Goal: Task Accomplishment & Management: Use online tool/utility

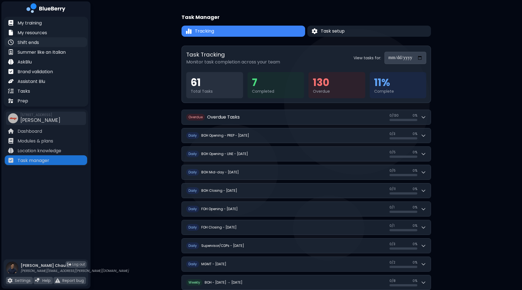
click at [40, 41] on div "Shift ends" at bounding box center [46, 42] width 82 height 10
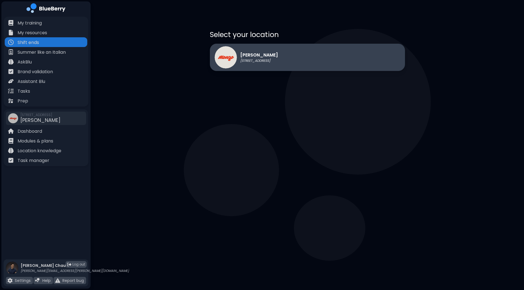
click at [266, 55] on p "[PERSON_NAME]" at bounding box center [259, 55] width 38 height 7
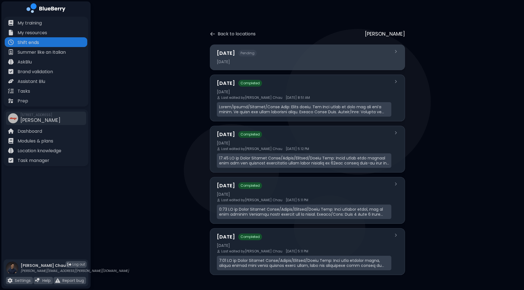
click at [275, 66] on div "Today Pending 2025-09-16" at bounding box center [307, 58] width 195 height 26
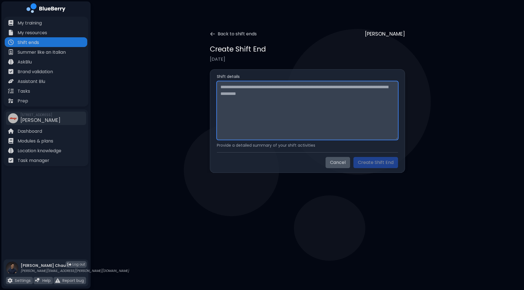
click at [255, 92] on textarea at bounding box center [307, 110] width 181 height 58
paste textarea "**********"
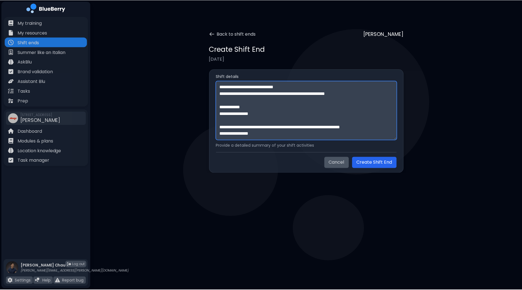
scroll to position [178, 0]
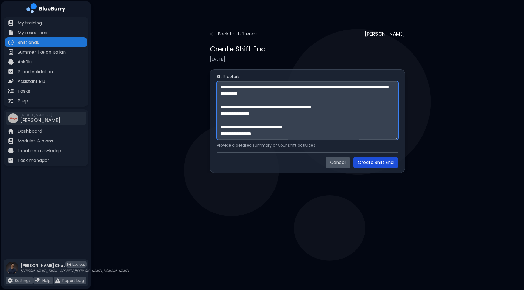
type textarea "**********"
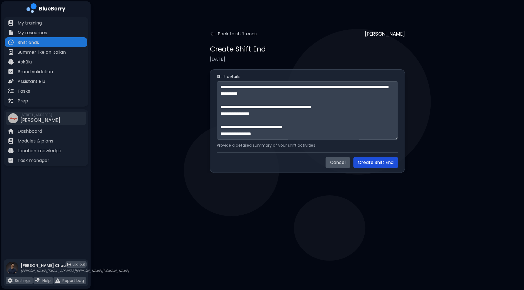
click at [372, 162] on button "Create Shift End" at bounding box center [375, 162] width 45 height 11
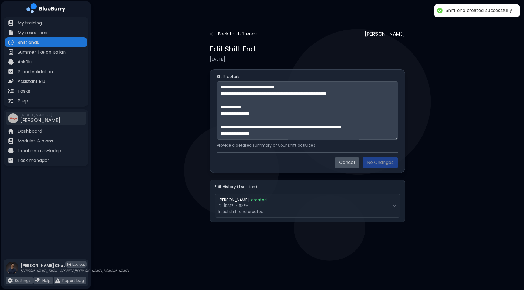
click at [225, 34] on button "Back to shift ends" at bounding box center [233, 34] width 47 height 7
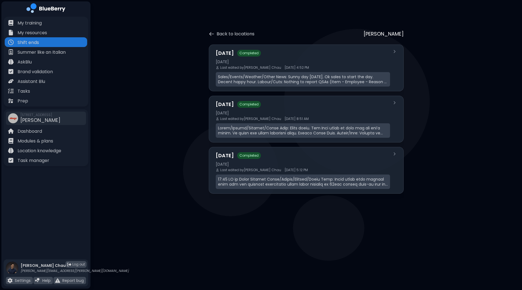
click at [225, 34] on button "Back to locations" at bounding box center [232, 34] width 46 height 7
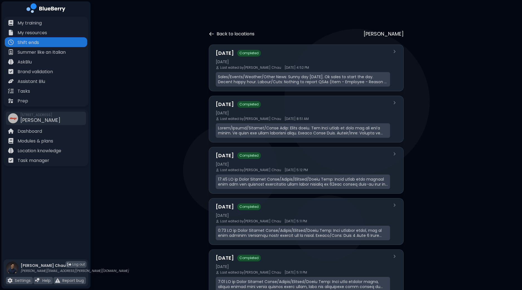
click at [209, 31] on button "Back to locations" at bounding box center [232, 34] width 46 height 7
click at [210, 34] on icon at bounding box center [212, 34] width 6 height 6
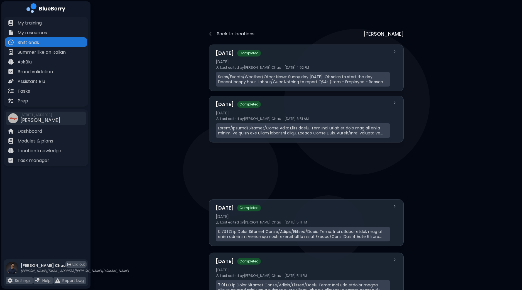
click at [210, 34] on icon at bounding box center [212, 34] width 6 height 6
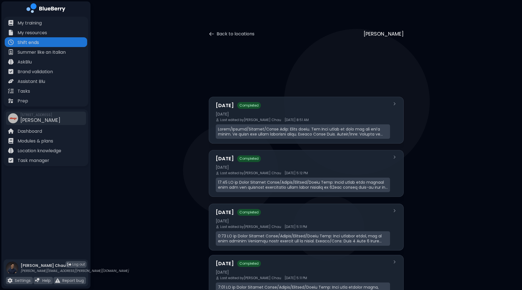
click at [210, 34] on icon at bounding box center [212, 34] width 6 height 6
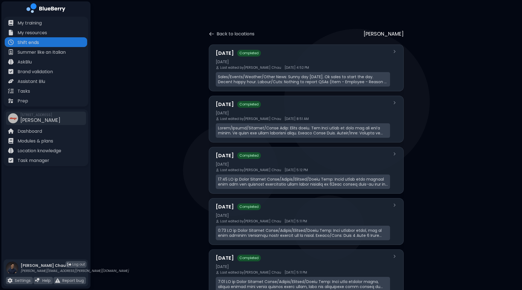
click at [210, 34] on icon at bounding box center [212, 34] width 6 height 6
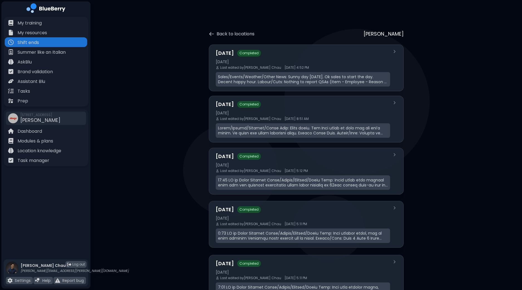
click at [210, 34] on icon at bounding box center [212, 34] width 6 height 6
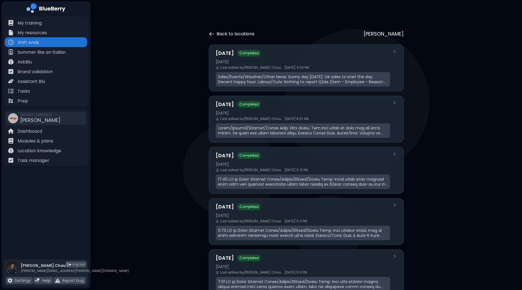
click at [221, 35] on button "Back to locations" at bounding box center [232, 34] width 46 height 7
click at [60, 45] on div "Shift ends" at bounding box center [46, 42] width 82 height 10
click at [48, 43] on div "Shift ends" at bounding box center [46, 42] width 82 height 10
click at [225, 34] on button "Back to locations" at bounding box center [232, 34] width 46 height 7
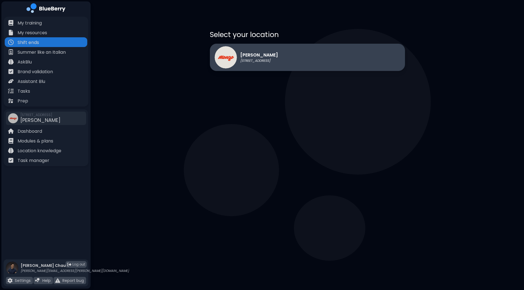
click at [251, 59] on p "[STREET_ADDRESS]" at bounding box center [259, 60] width 38 height 4
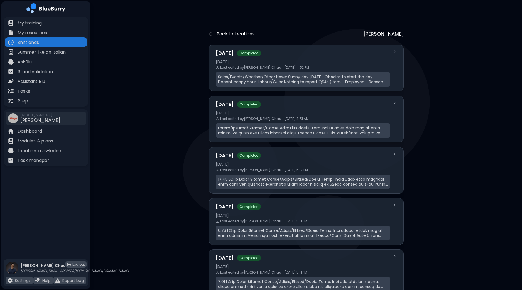
click at [228, 35] on button "Back to locations" at bounding box center [232, 34] width 46 height 7
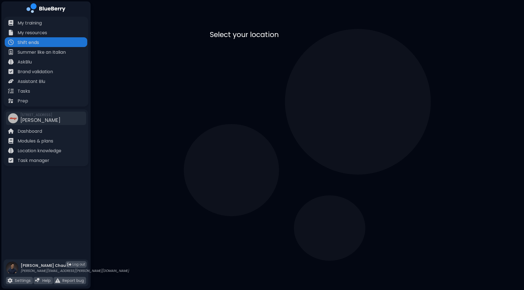
click at [246, 55] on p "[PERSON_NAME]" at bounding box center [259, 55] width 38 height 7
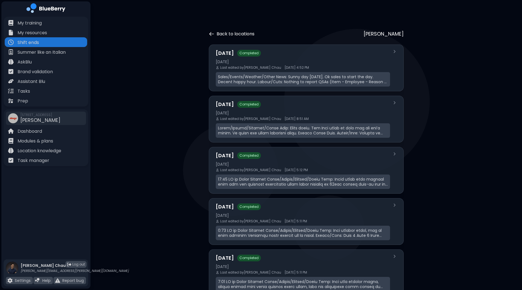
click at [234, 34] on button "Back to locations" at bounding box center [232, 34] width 46 height 7
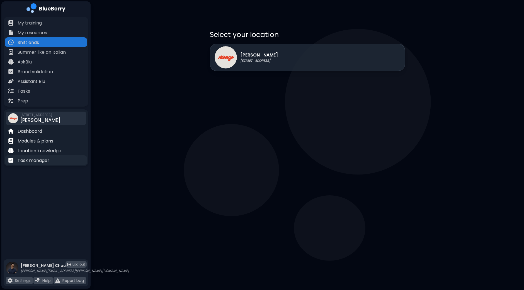
click at [32, 159] on p "Task manager" at bounding box center [34, 160] width 32 height 7
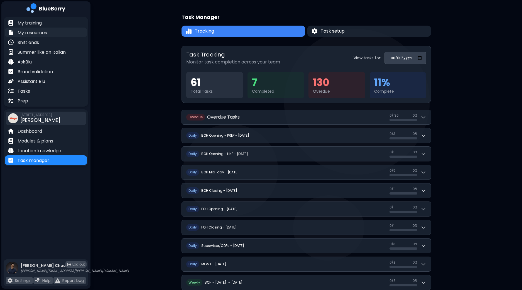
click at [37, 36] on div "My resources" at bounding box center [46, 33] width 82 height 10
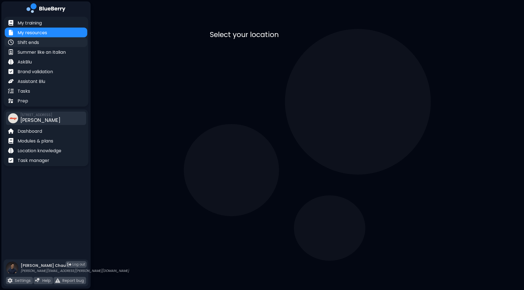
click at [35, 40] on p "Shift ends" at bounding box center [28, 42] width 21 height 7
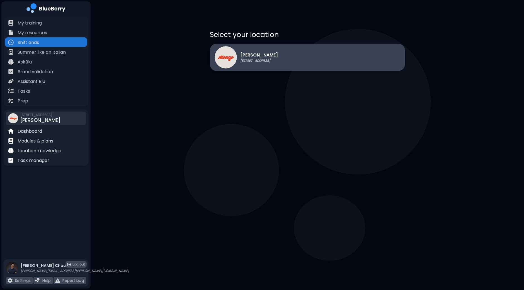
click at [245, 53] on p "[PERSON_NAME]" at bounding box center [259, 55] width 38 height 7
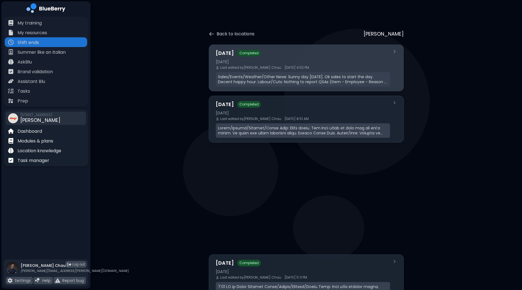
click at [258, 68] on span "Last edited by Dan Chau" at bounding box center [250, 67] width 61 height 4
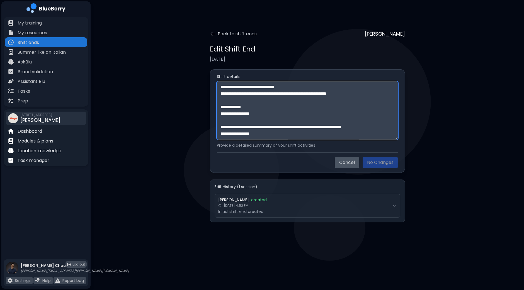
drag, startPoint x: 261, startPoint y: 114, endPoint x: 221, endPoint y: 113, distance: 39.6
click at [221, 113] on textarea "**********" at bounding box center [307, 110] width 181 height 58
type textarea "**********"
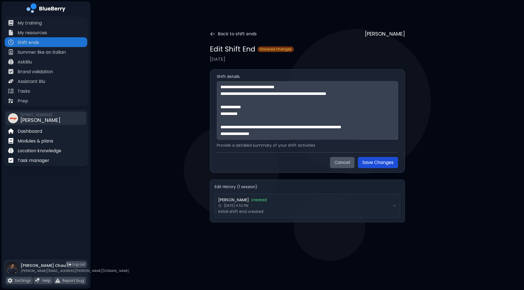
click at [379, 161] on button "Save Changes" at bounding box center [378, 162] width 40 height 11
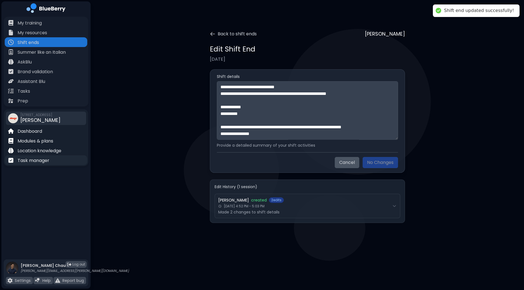
click at [57, 160] on div "Task manager" at bounding box center [46, 160] width 82 height 10
